Goal: Information Seeking & Learning: Compare options

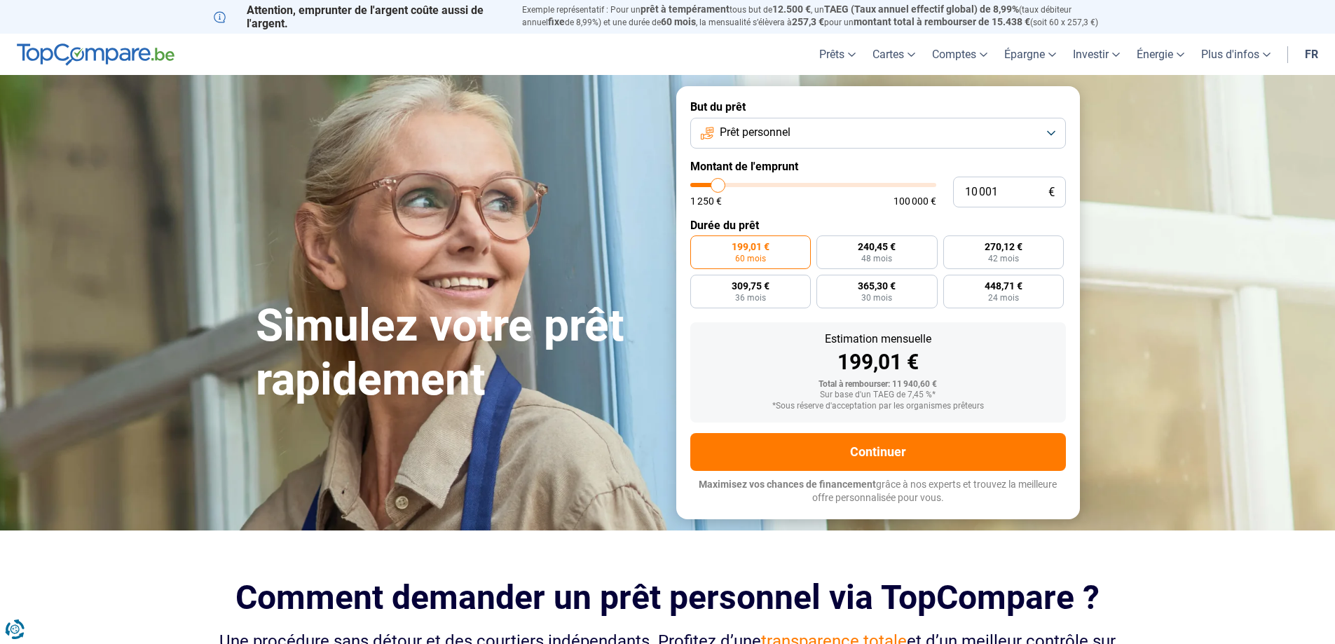
click at [753, 249] on span "199,01 €" at bounding box center [750, 247] width 38 height 10
click at [699, 245] on input "199,01 € 60 mois" at bounding box center [694, 239] width 9 height 9
click at [797, 144] on button "Prêt personnel" at bounding box center [878, 133] width 376 height 31
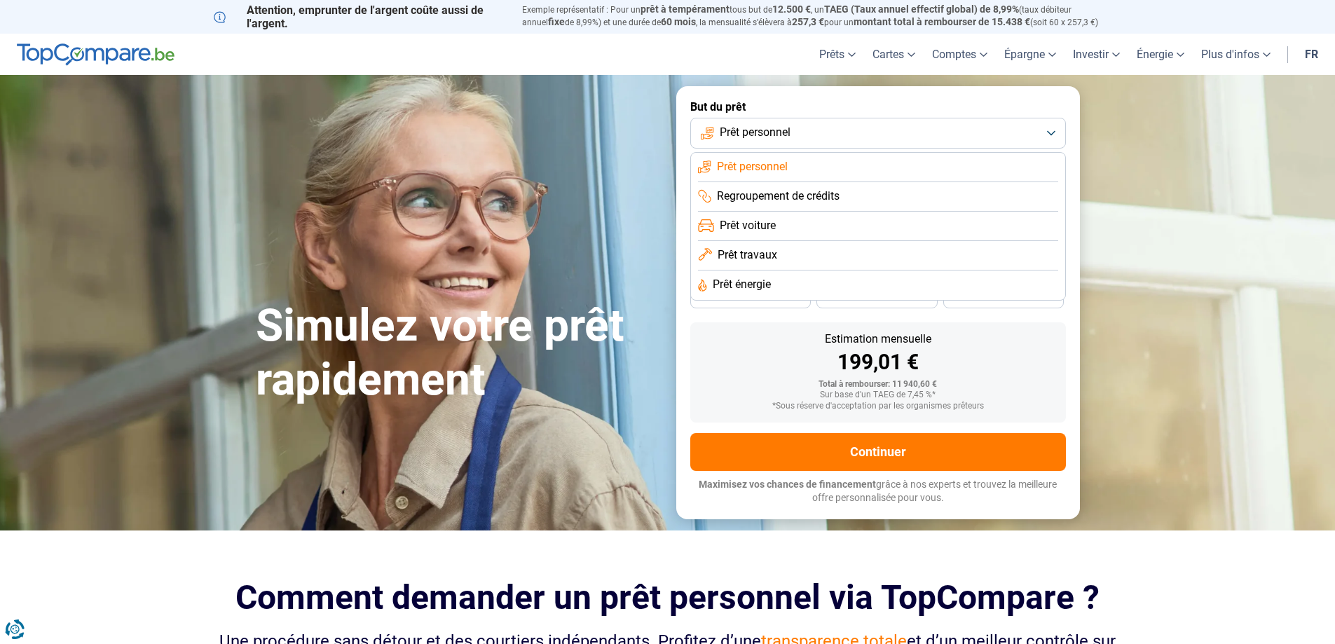
click at [797, 144] on button "Prêt personnel" at bounding box center [878, 133] width 376 height 31
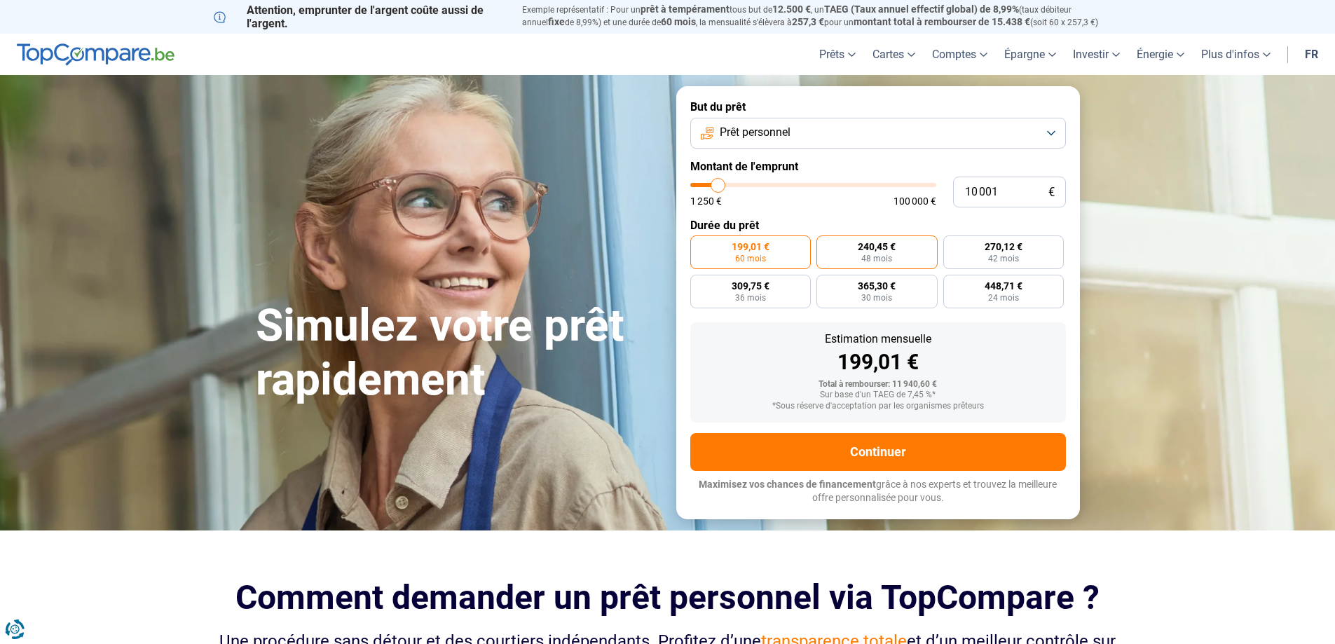
click at [854, 258] on label "240,45 € 48 mois" at bounding box center [876, 252] width 121 height 34
click at [825, 245] on input "240,45 € 48 mois" at bounding box center [820, 239] width 9 height 9
radio input "true"
click at [1017, 252] on span "270,12 €" at bounding box center [1003, 247] width 38 height 10
click at [952, 245] on input "270,12 € 42 mois" at bounding box center [947, 239] width 9 height 9
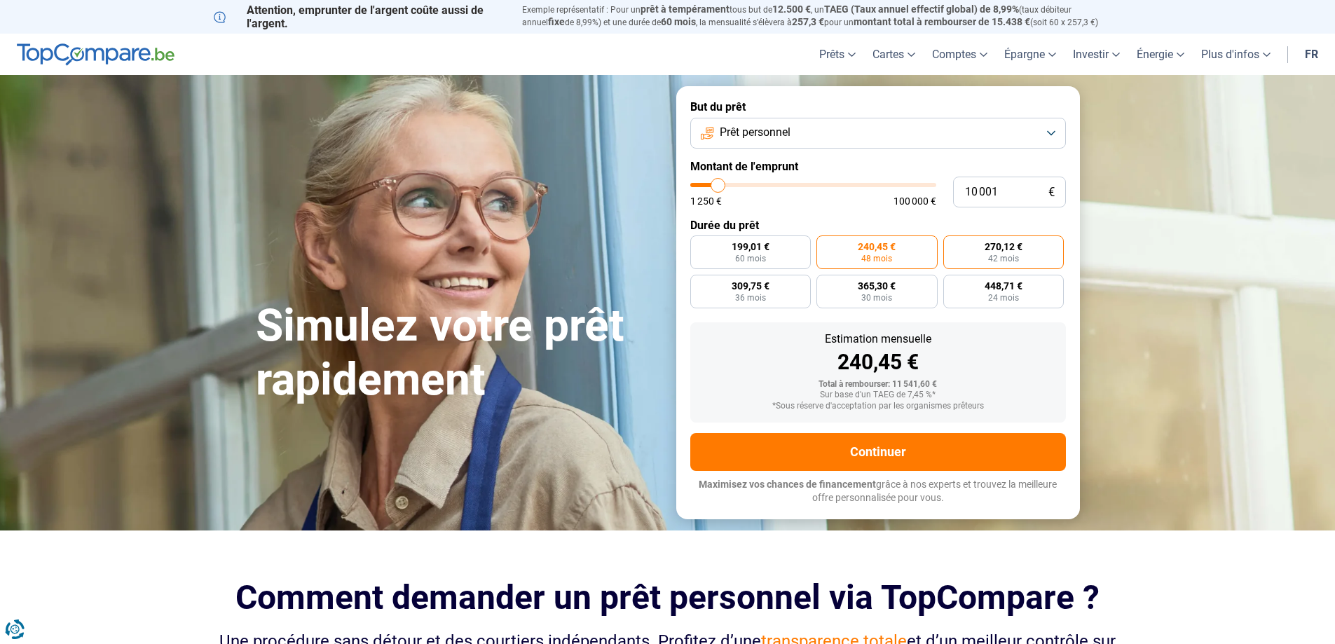
radio input "true"
click at [870, 249] on span "240,45 €" at bounding box center [877, 247] width 38 height 10
click at [825, 245] on input "240,45 € 48 mois" at bounding box center [820, 239] width 9 height 9
radio input "true"
type input "9 000"
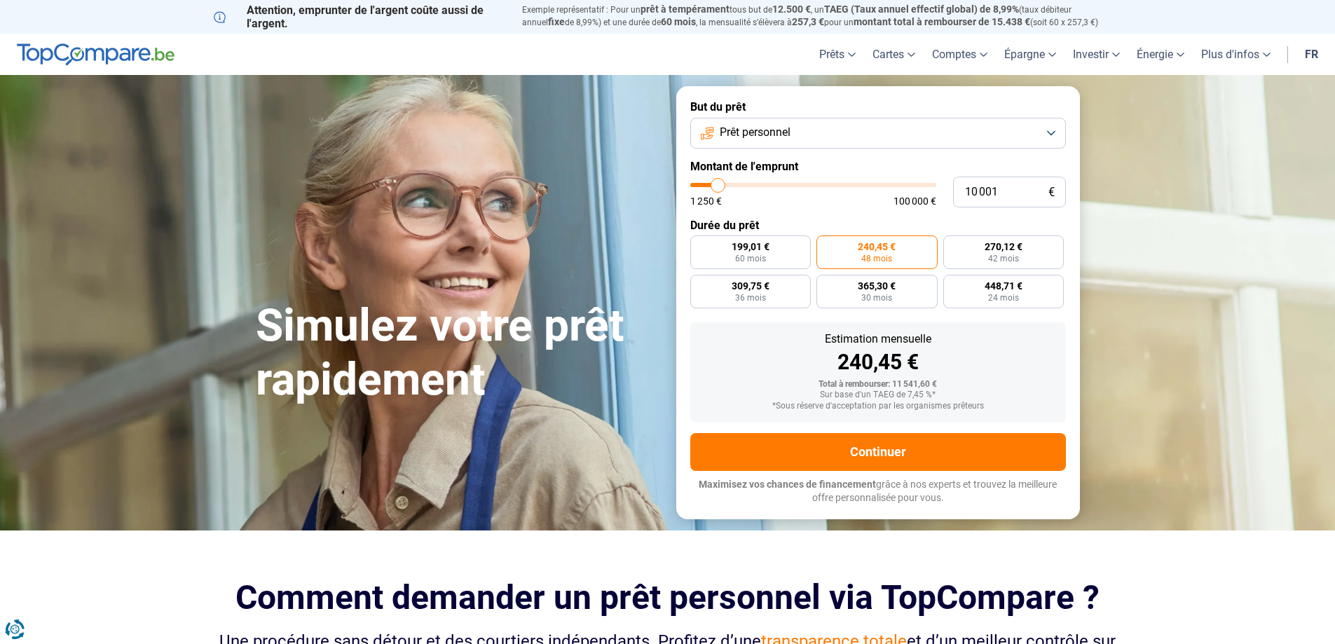
type input "9000"
type input "9 750"
type input "9750"
type input "10 250"
type input "10250"
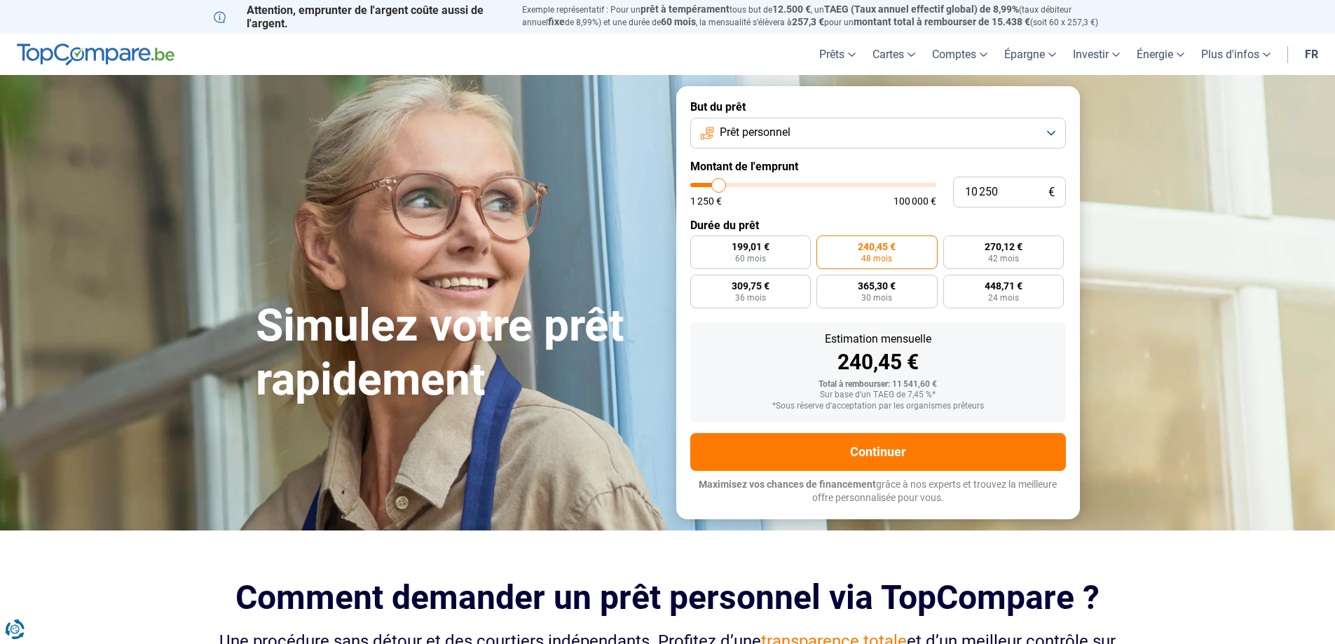
type input "11 250"
type input "11250"
type input "12 500"
type input "12500"
type input "12 750"
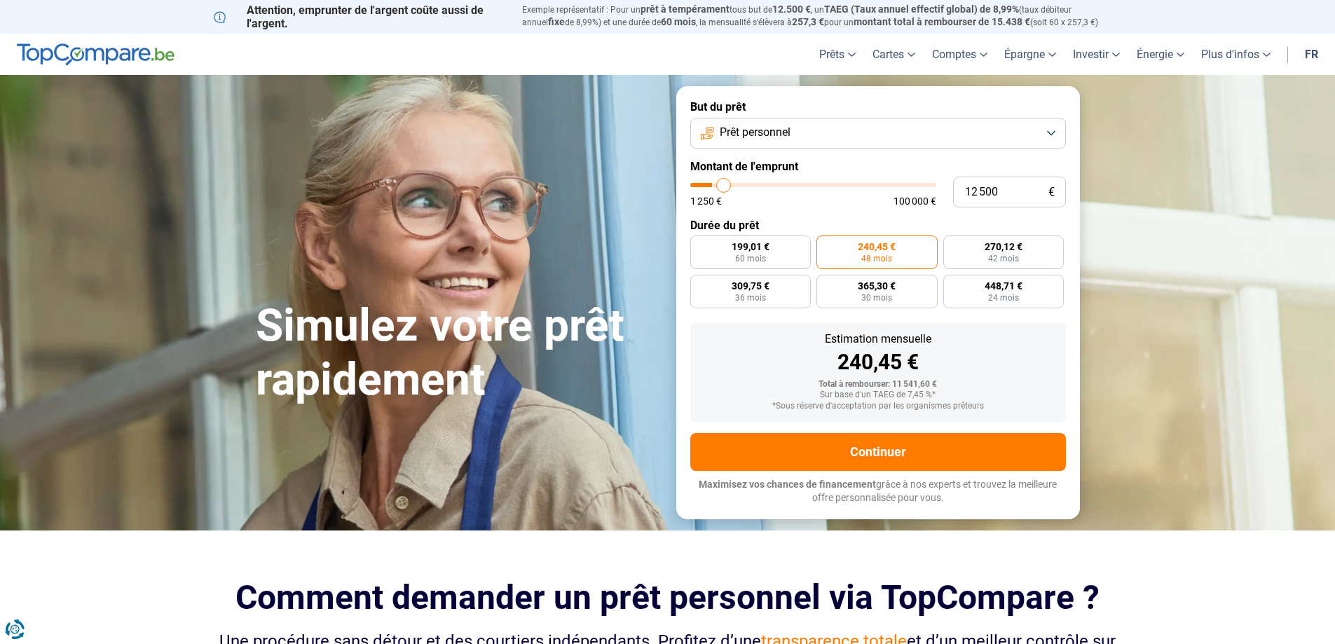
type input "12750"
type input "13 000"
type input "13000"
type input "13 250"
type input "13250"
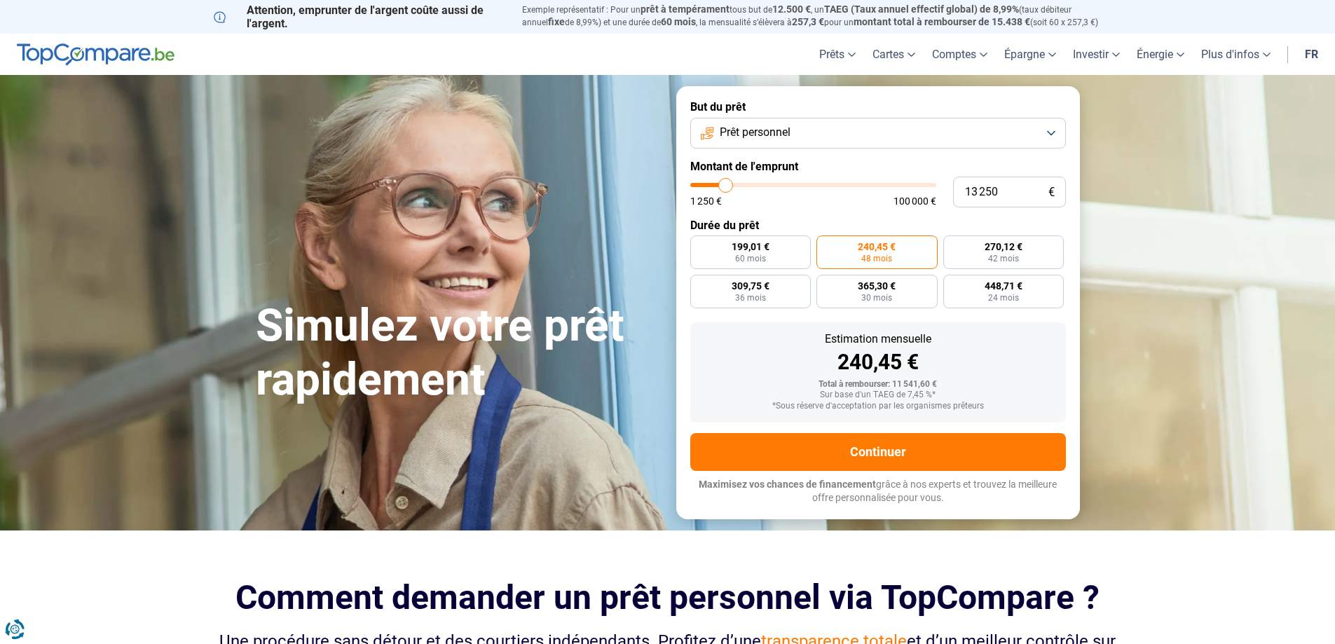
type input "13 500"
type input "13500"
type input "14 250"
type input "14250"
type input "14 500"
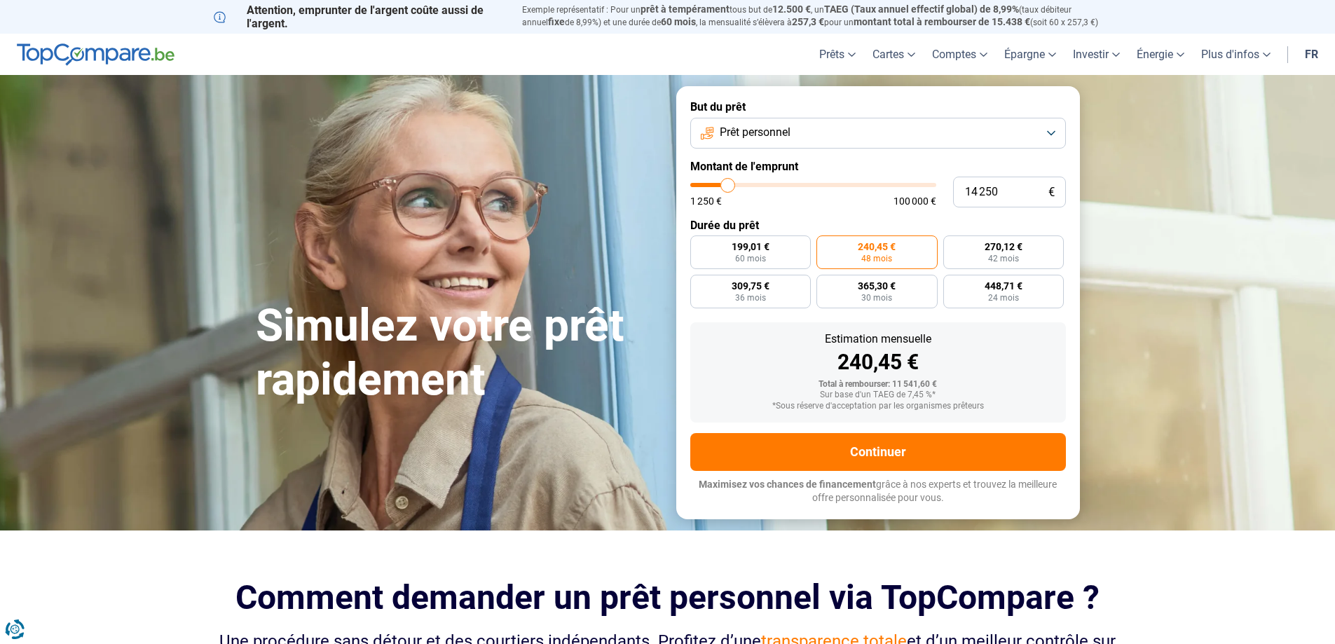
type input "14500"
type input "15 500"
type input "15500"
type input "15 750"
type input "15750"
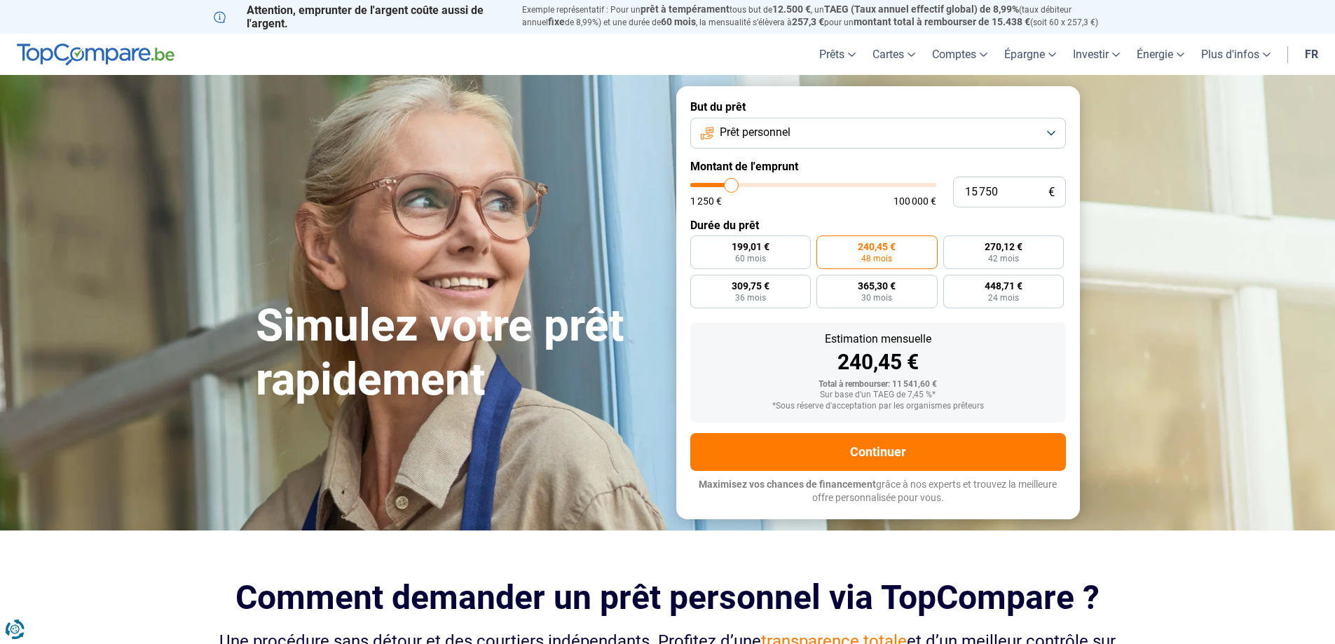
type input "16 000"
type input "16000"
type input "16 250"
type input "16250"
type input "16 500"
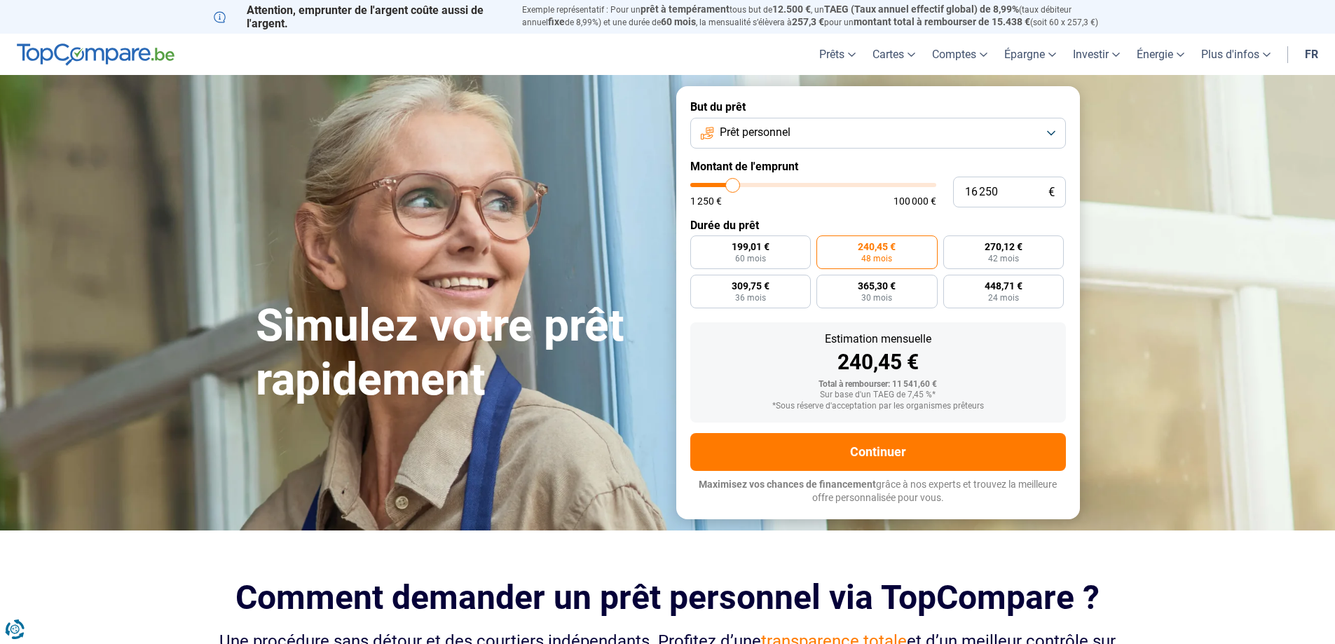
type input "16500"
type input "17 000"
type input "17000"
type input "17 500"
type input "17500"
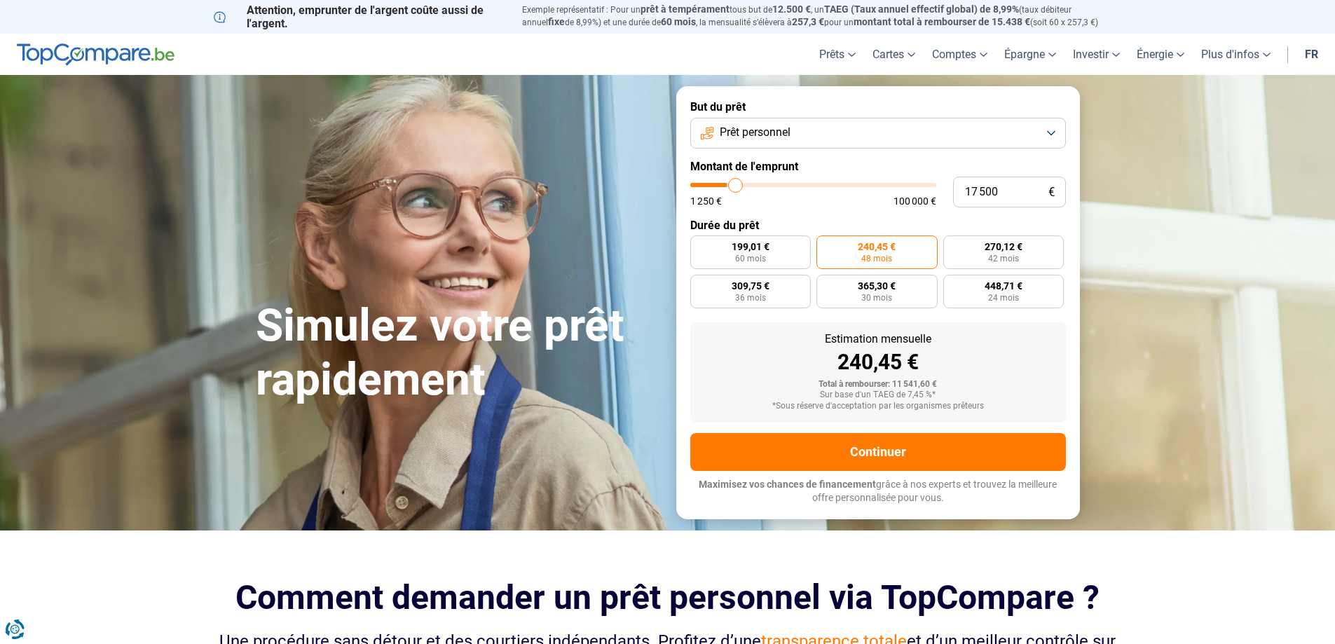
type input "17 750"
type input "17750"
type input "18 000"
type input "18000"
type input "18 500"
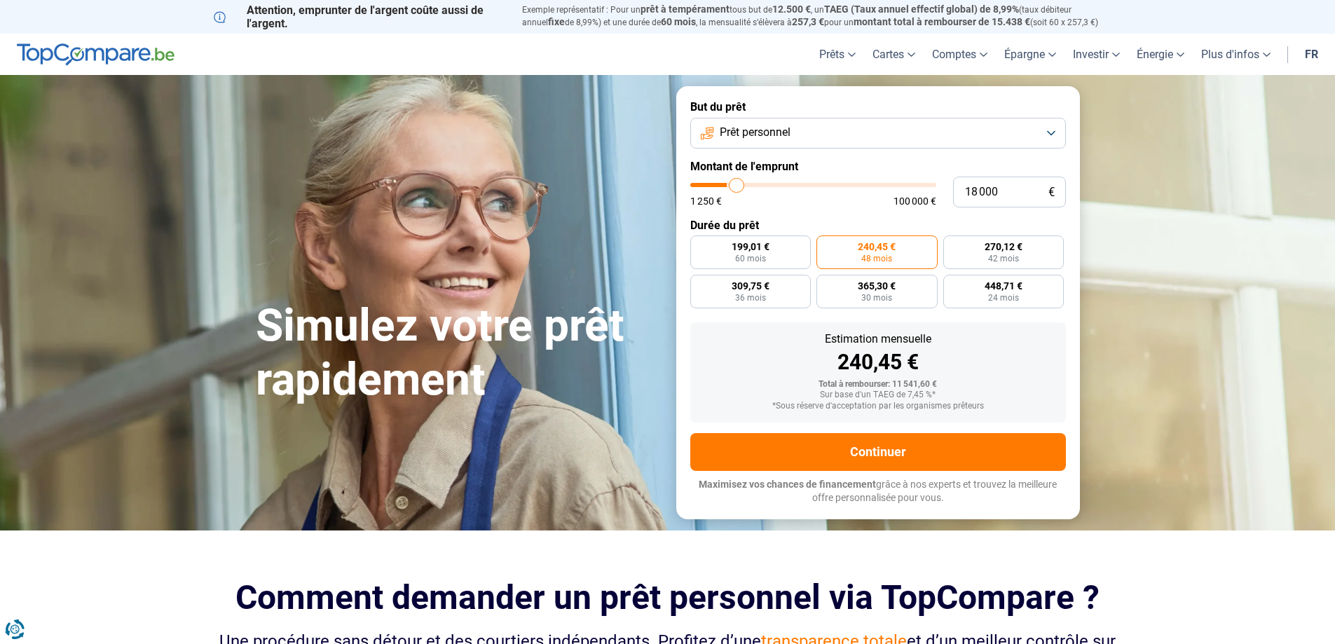
type input "18500"
type input "18 750"
type input "18750"
type input "19 000"
type input "19000"
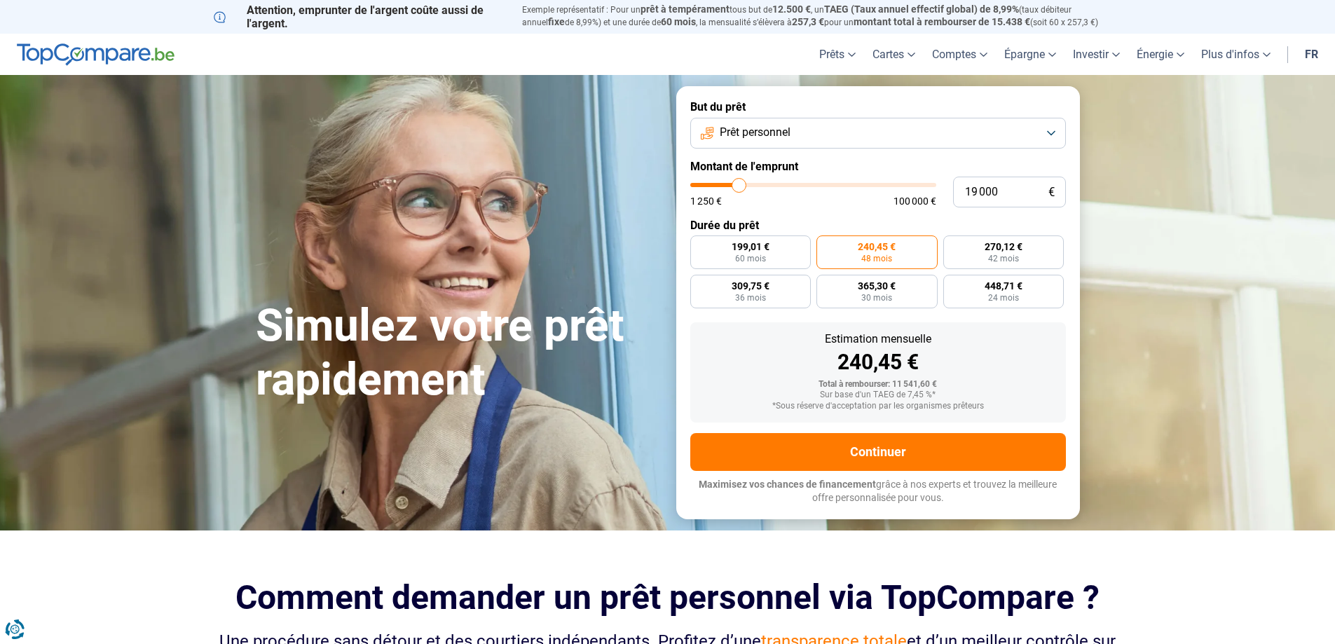
type input "19 250"
type input "19250"
type input "19 750"
type input "19750"
type input "20 000"
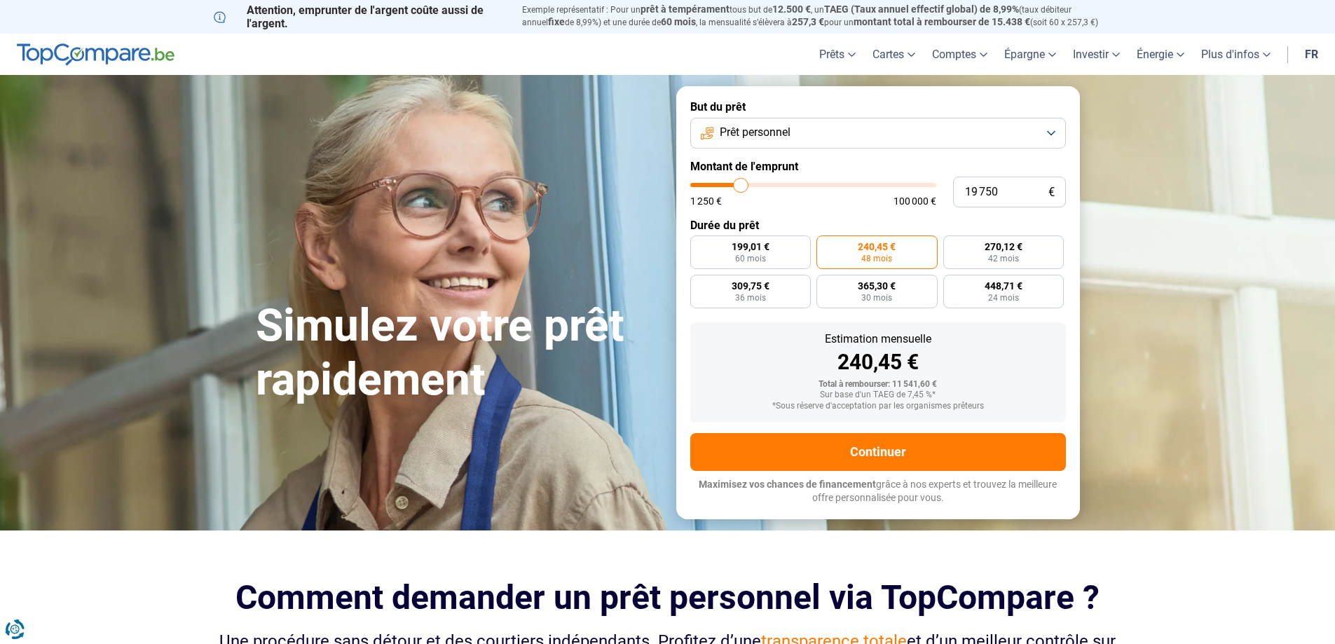
type input "20000"
type input "20 250"
type input "20250"
type input "20 000"
type input "20000"
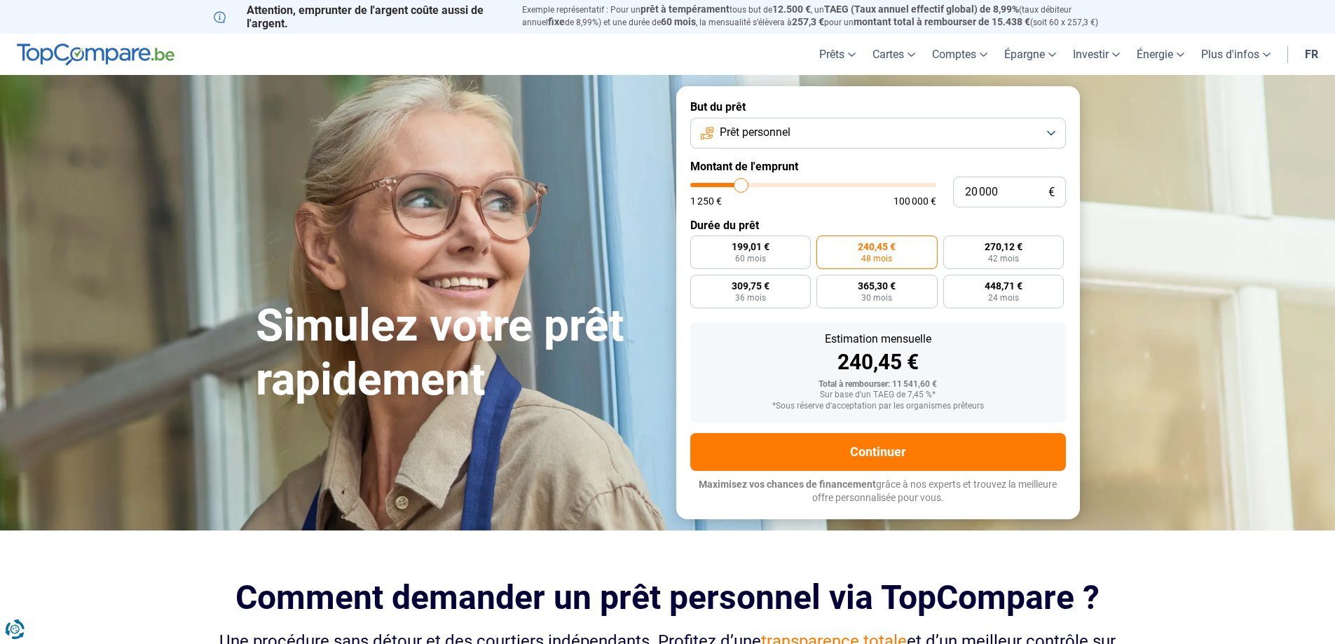
type input "19 750"
type input "19750"
type input "20 000"
type input "20000"
type input "20 250"
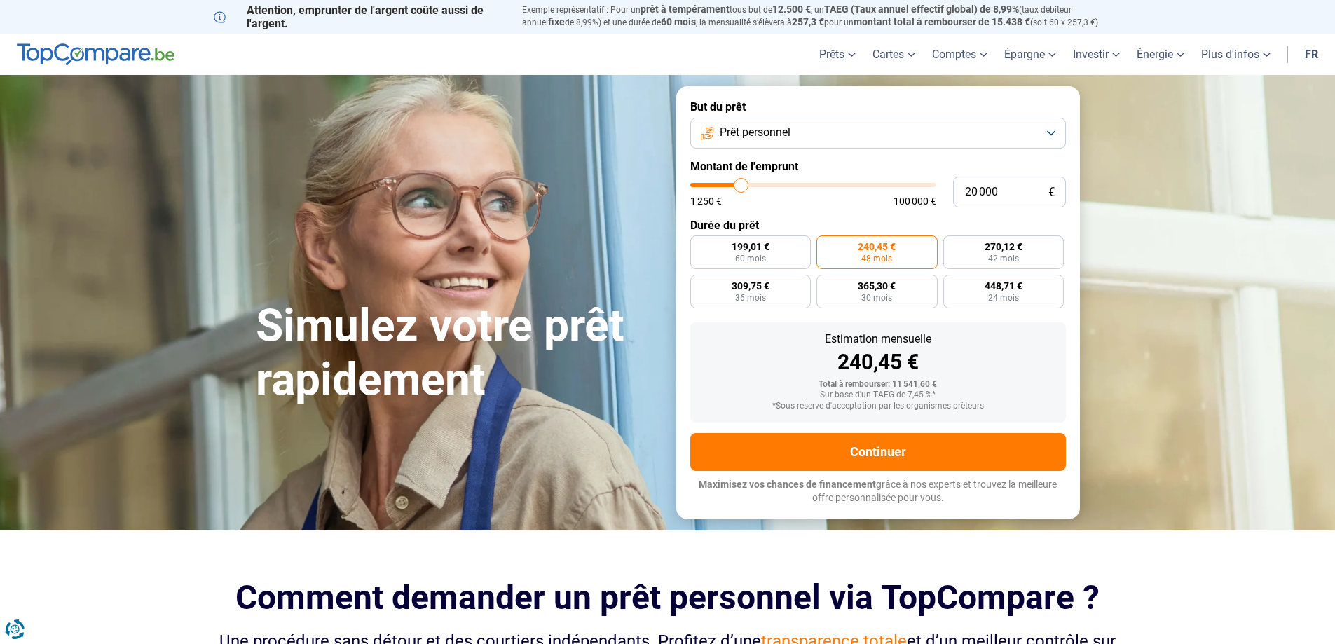
type input "20250"
type input "20 000"
type input "20000"
type input "19 750"
type input "19750"
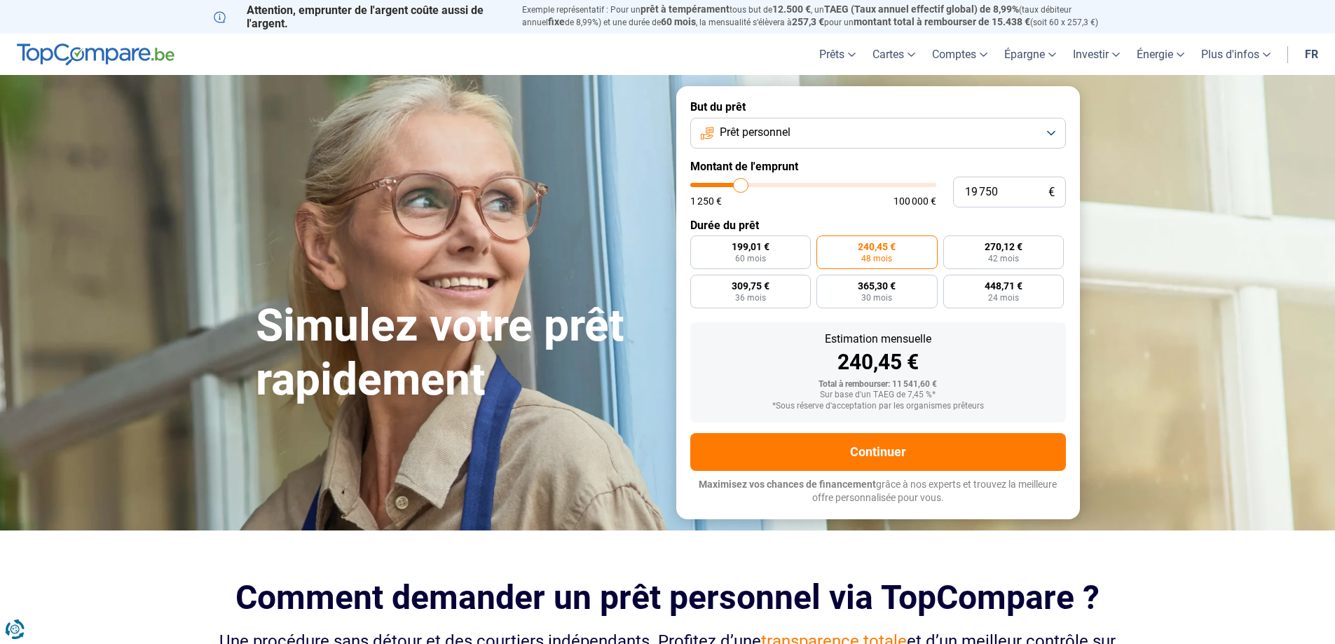
type input "20 000"
drag, startPoint x: 715, startPoint y: 186, endPoint x: 741, endPoint y: 185, distance: 26.0
type input "20000"
click at [741, 185] on input "range" at bounding box center [813, 185] width 246 height 4
radio input "false"
